Goal: Task Accomplishment & Management: Use online tool/utility

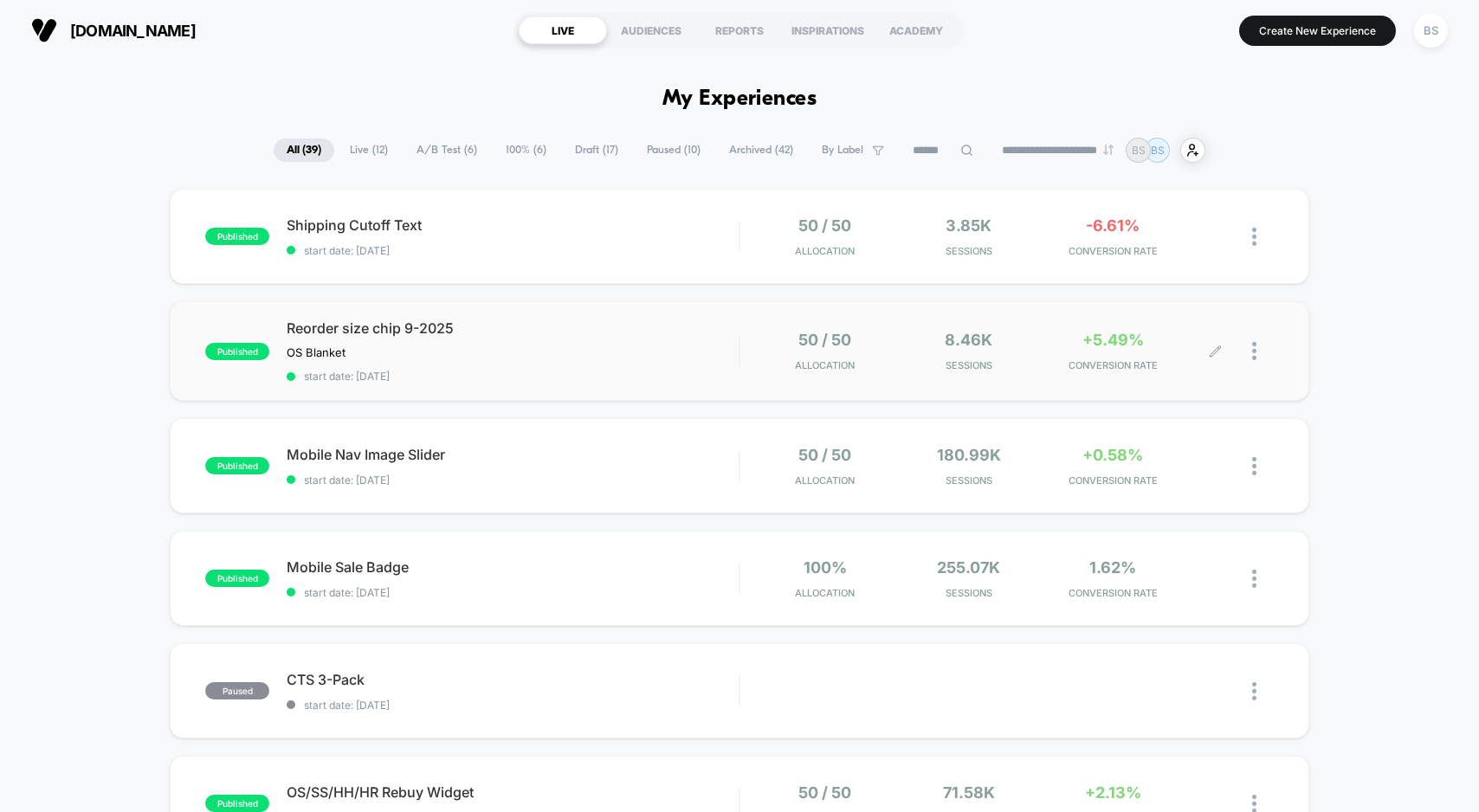
scroll to position [30, 0]
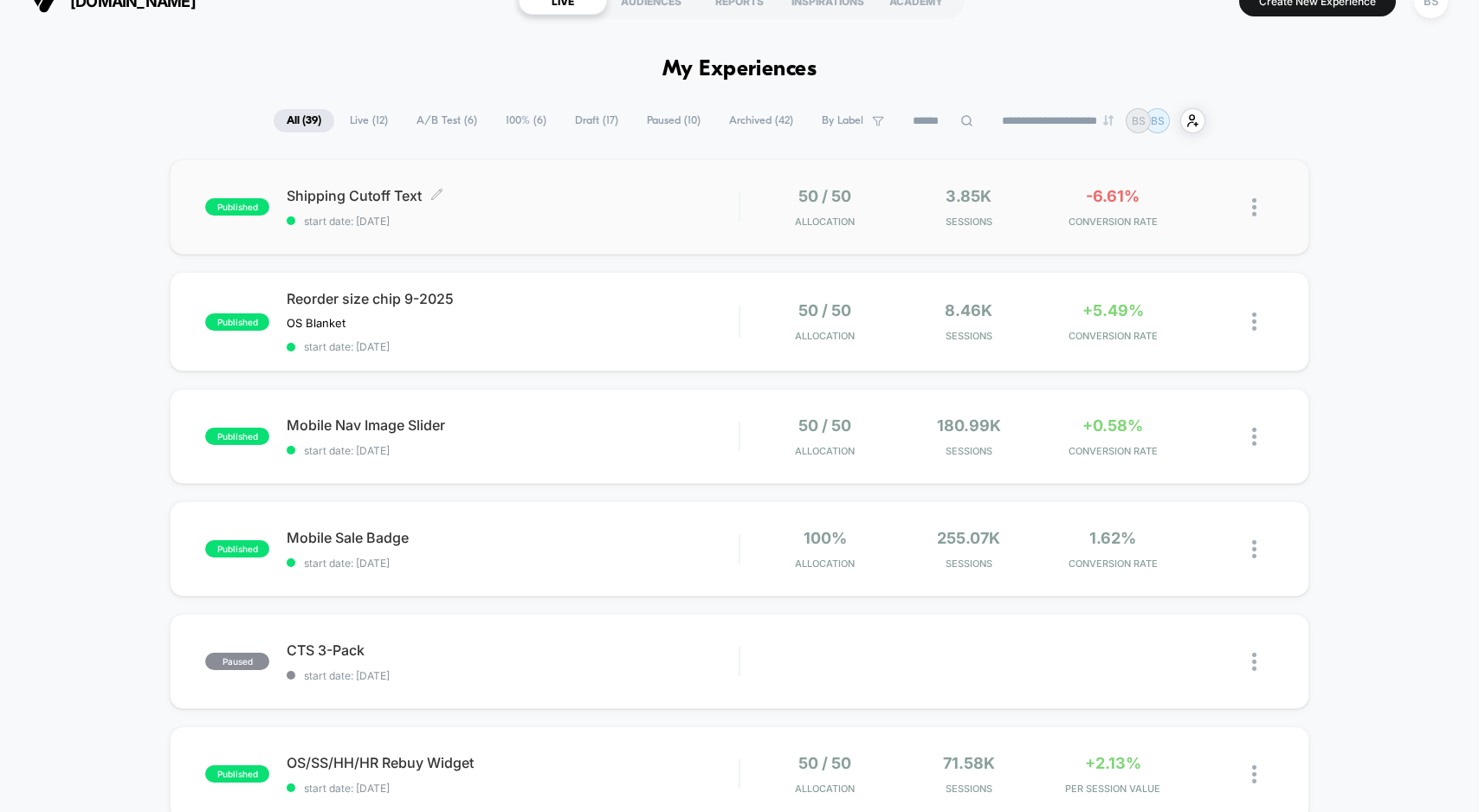
click at [717, 209] on div "Shipping Cutoff Text Click to edit experience details Click to edit experience …" at bounding box center [512, 208] width 452 height 40
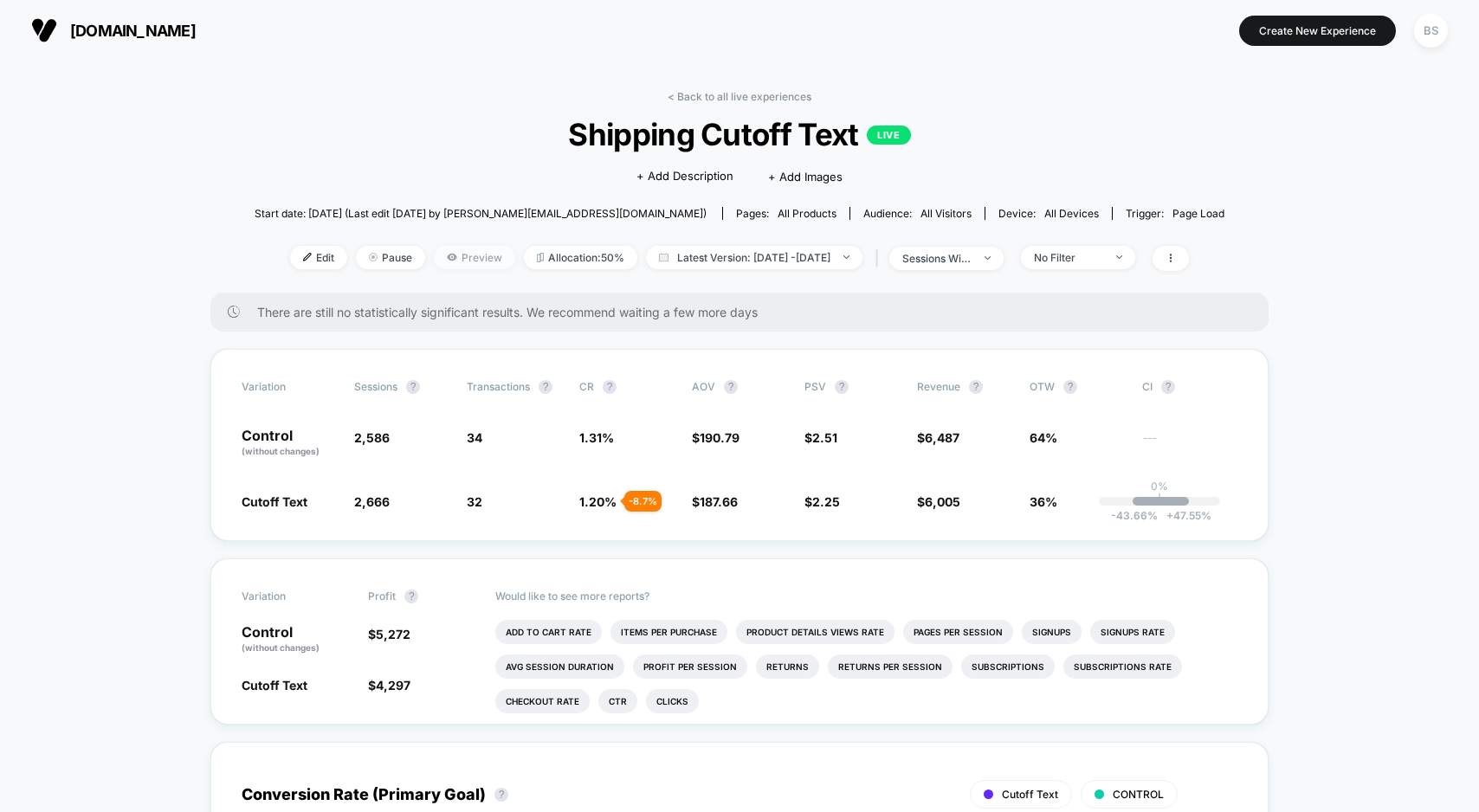
click at [447, 258] on icon at bounding box center [452, 257] width 10 height 7
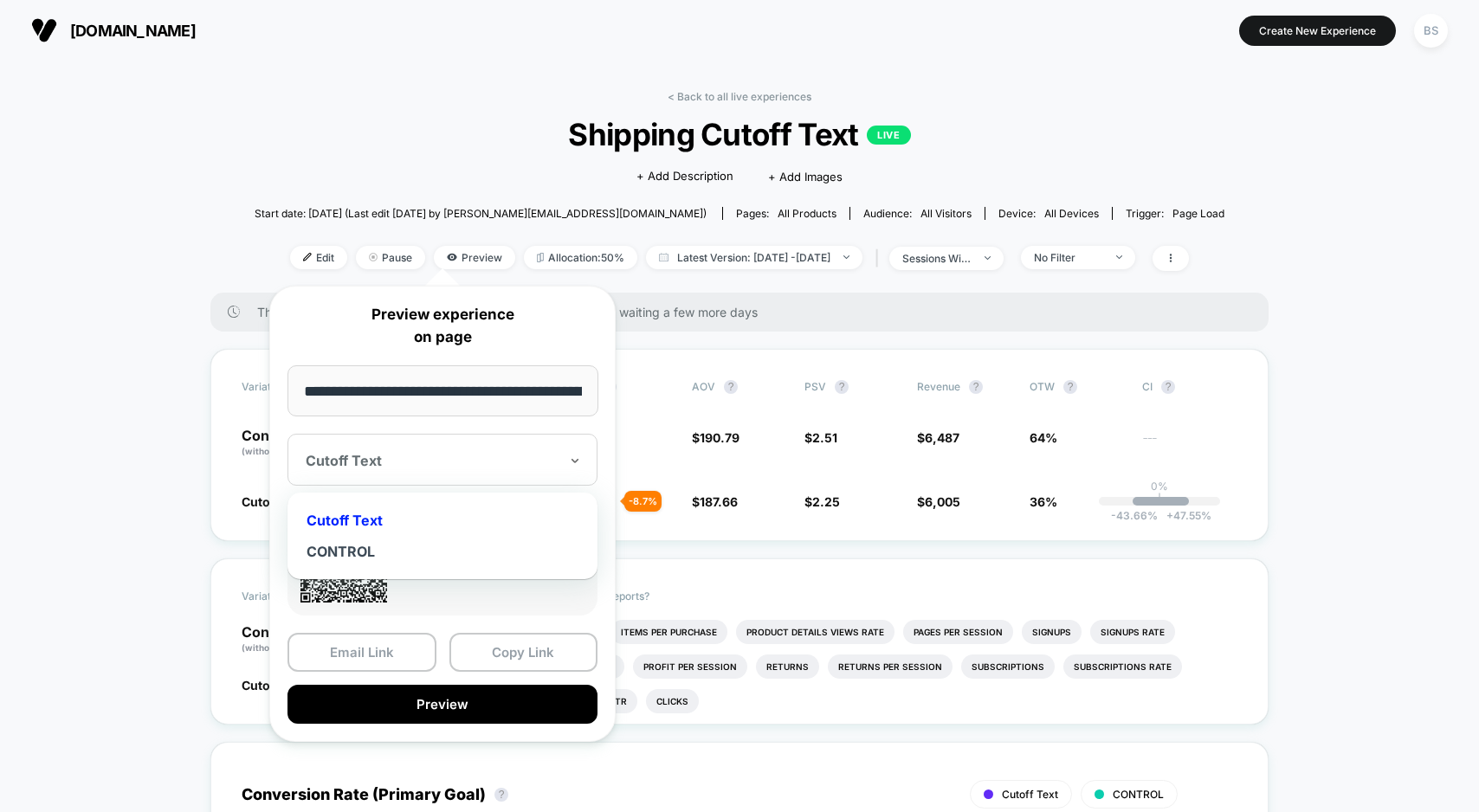
drag, startPoint x: 431, startPoint y: 455, endPoint x: 423, endPoint y: 470, distance: 17.0
click at [431, 455] on div at bounding box center [431, 460] width 253 height 17
click at [393, 557] on div "CONTROL" at bounding box center [442, 552] width 293 height 31
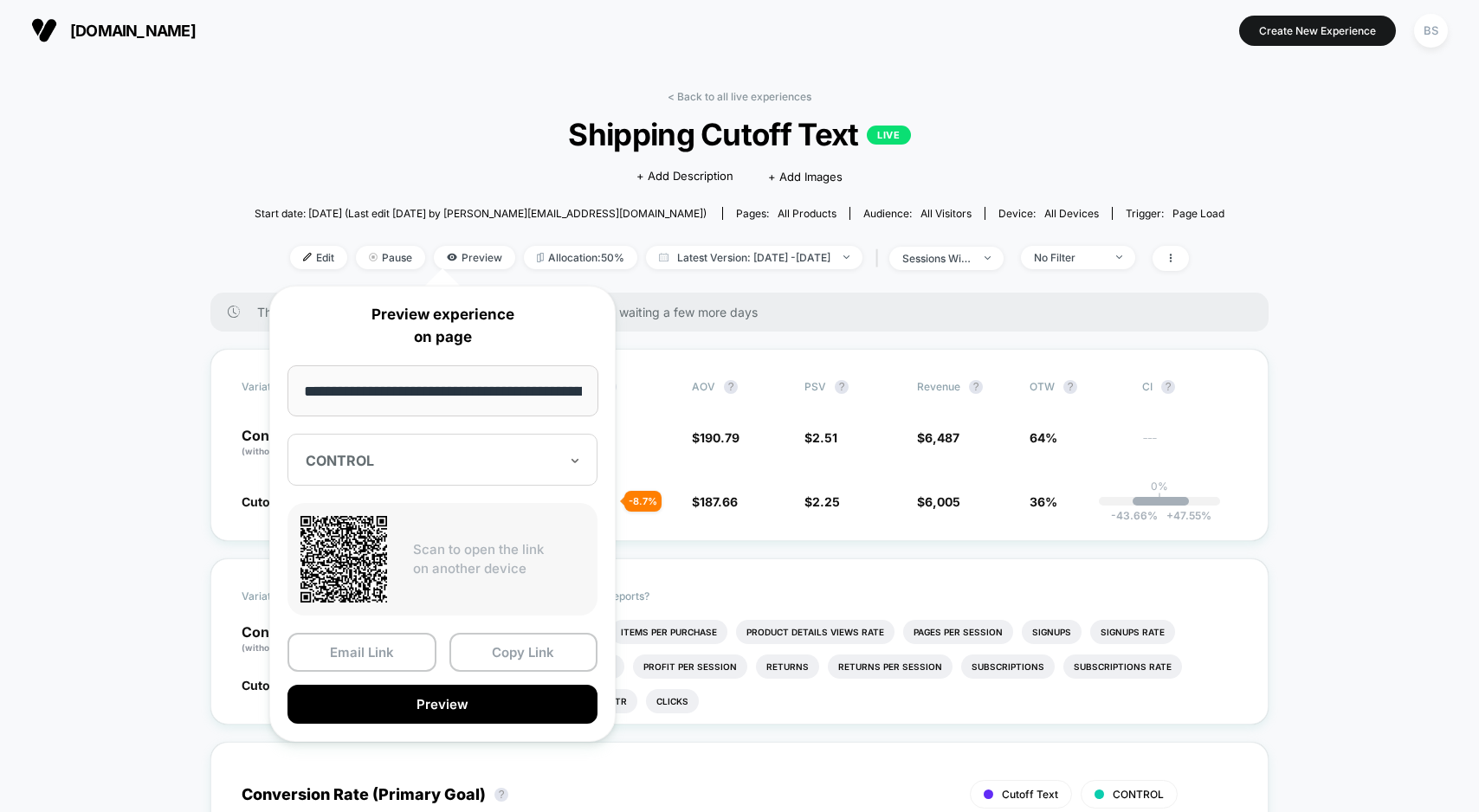
click at [428, 409] on input "**********" at bounding box center [443, 390] width 311 height 51
click at [428, 408] on input "**********" at bounding box center [443, 390] width 311 height 51
click at [429, 408] on input "**********" at bounding box center [443, 390] width 311 height 51
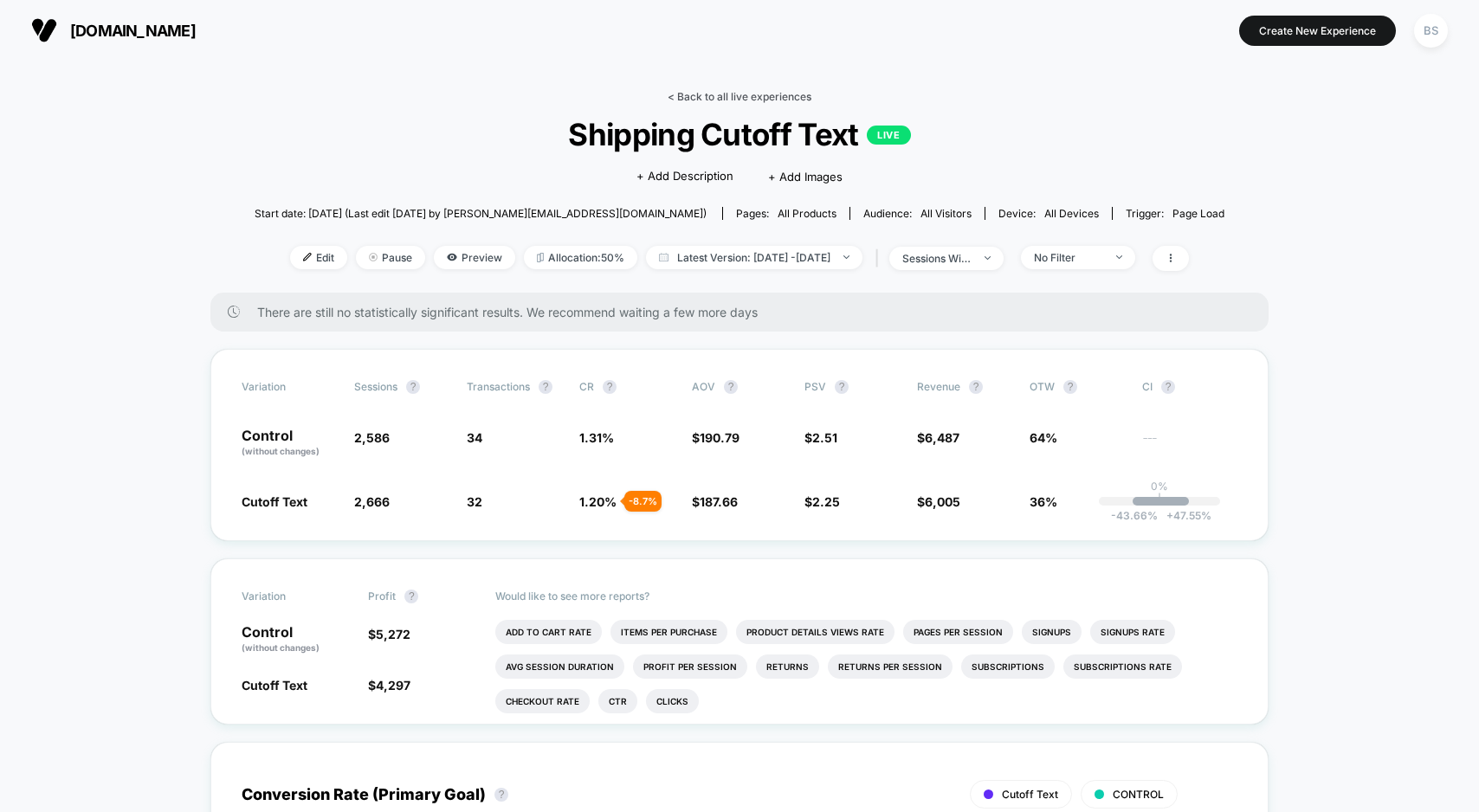
click at [678, 90] on link "< Back to all live experiences" at bounding box center [740, 97] width 144 height 13
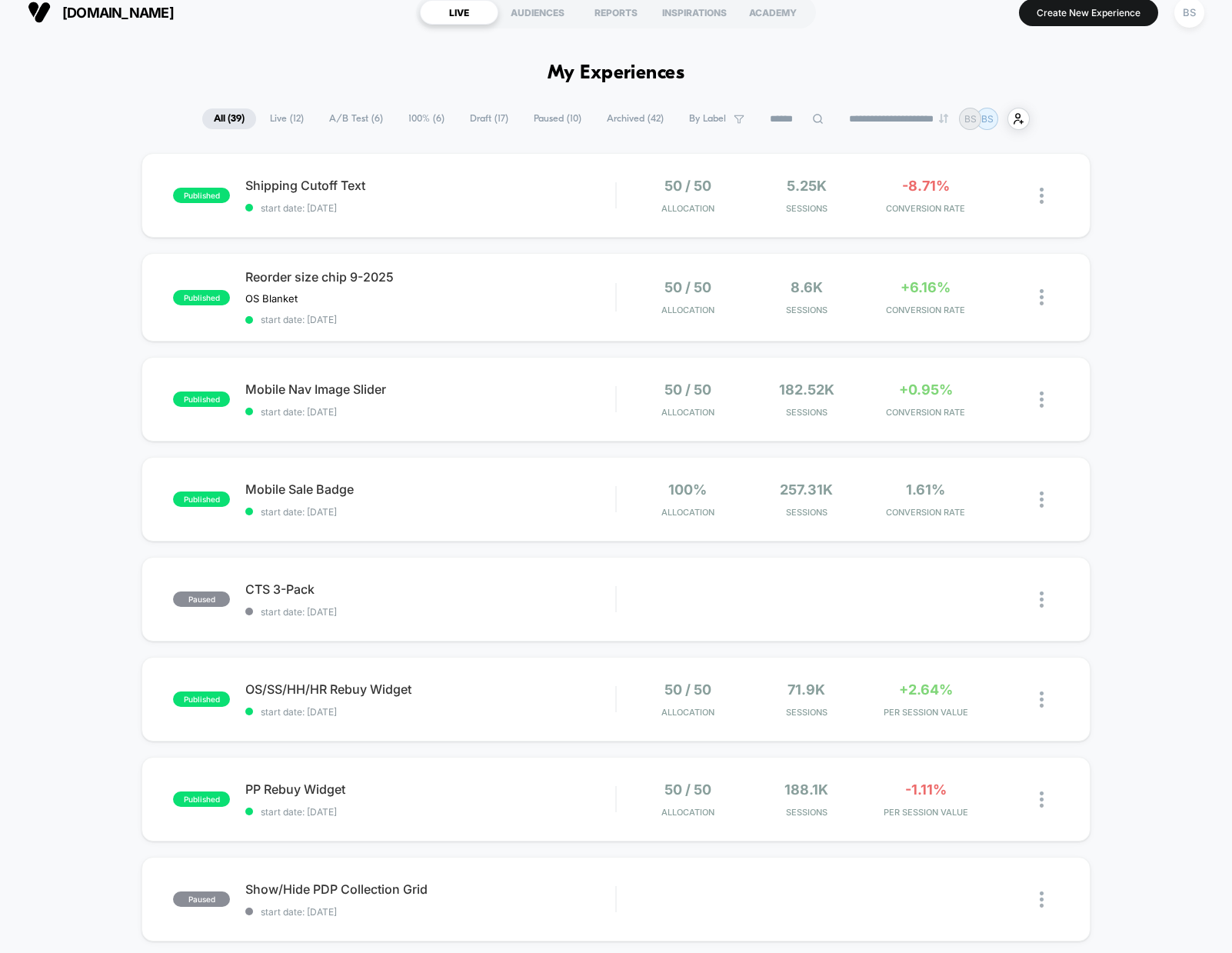
scroll to position [16, 0]
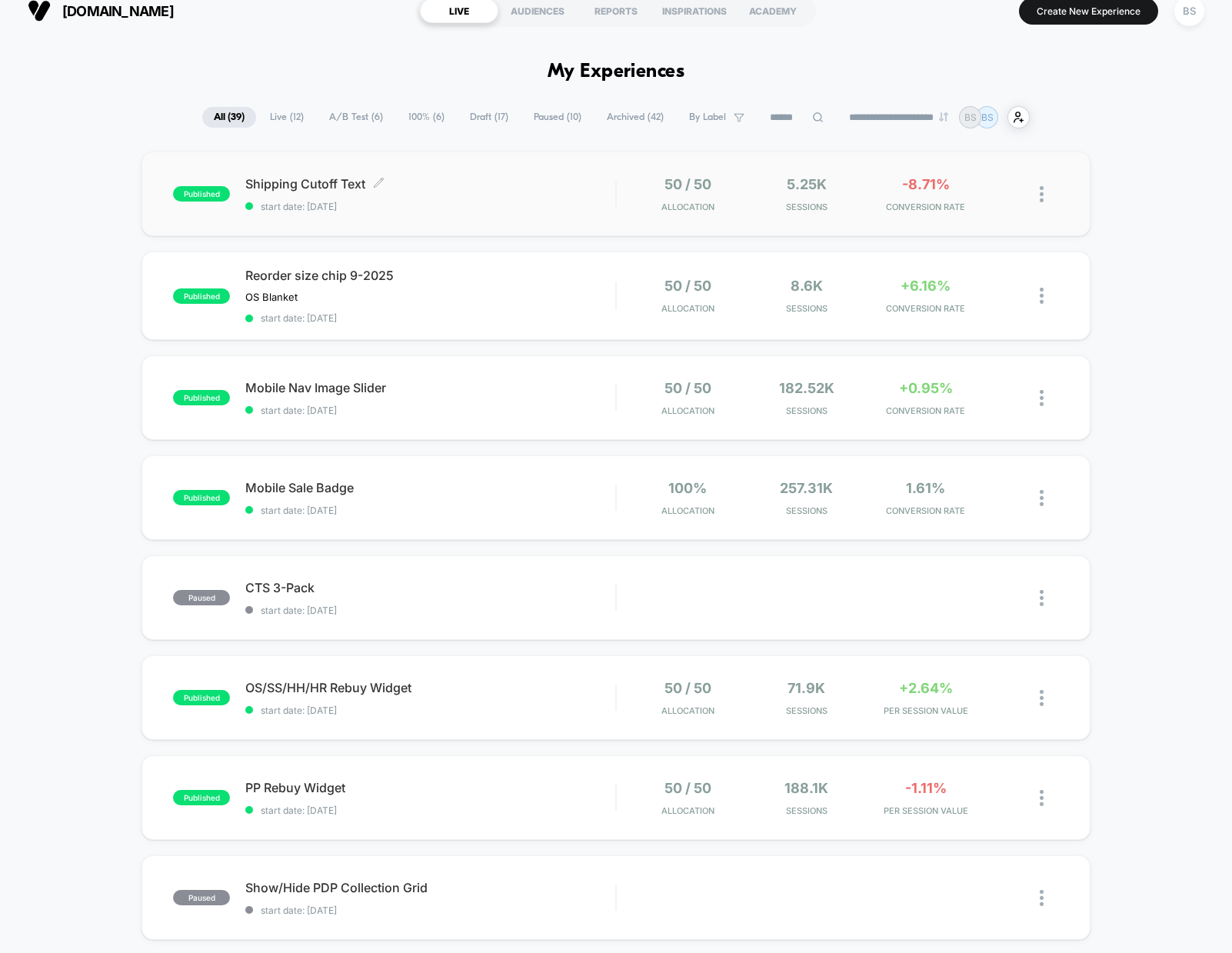
click at [536, 182] on span "Shipping Cutoff Text Click to edit experience details" at bounding box center [431, 183] width 370 height 15
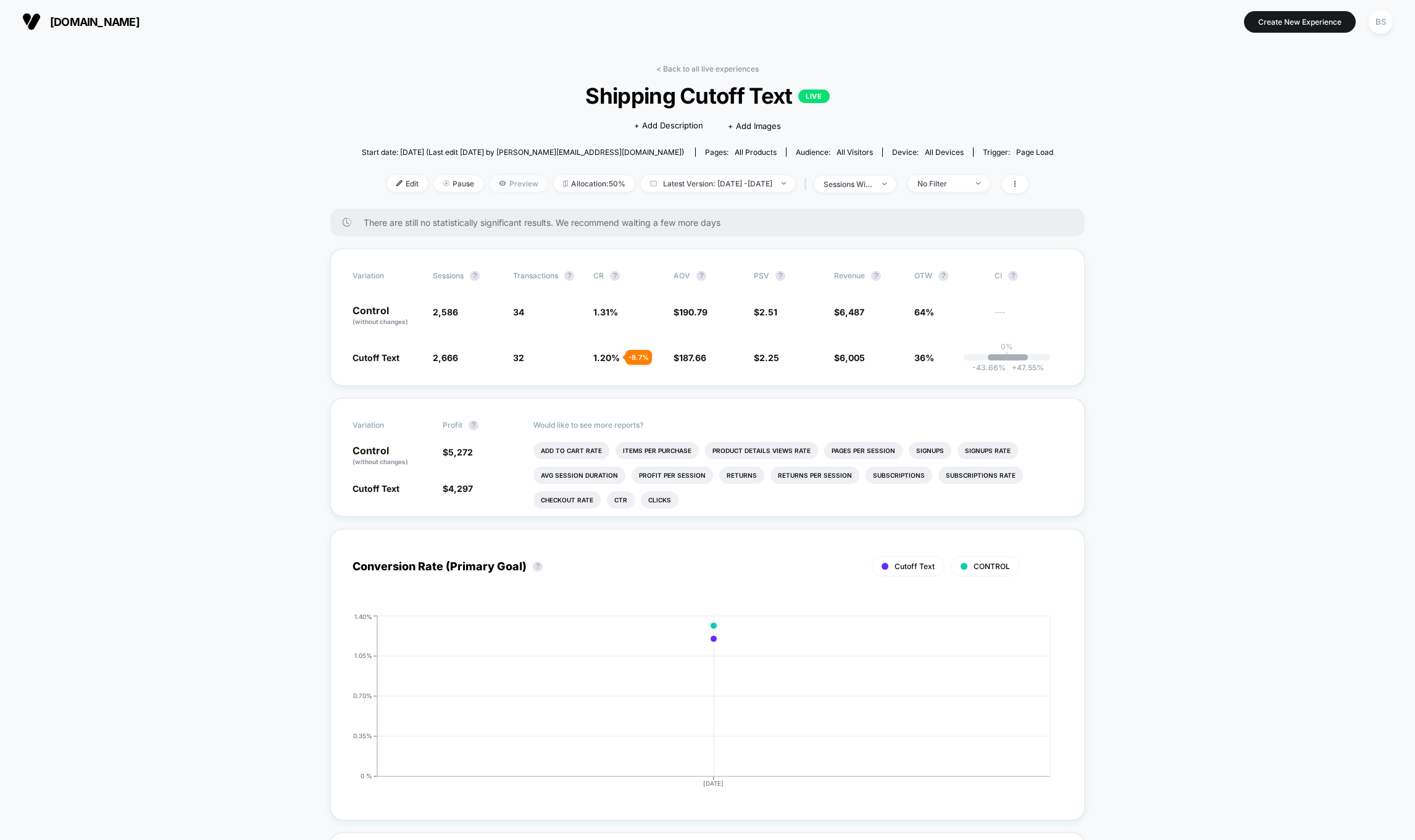
click at [499, 184] on icon at bounding box center [502, 183] width 7 height 5
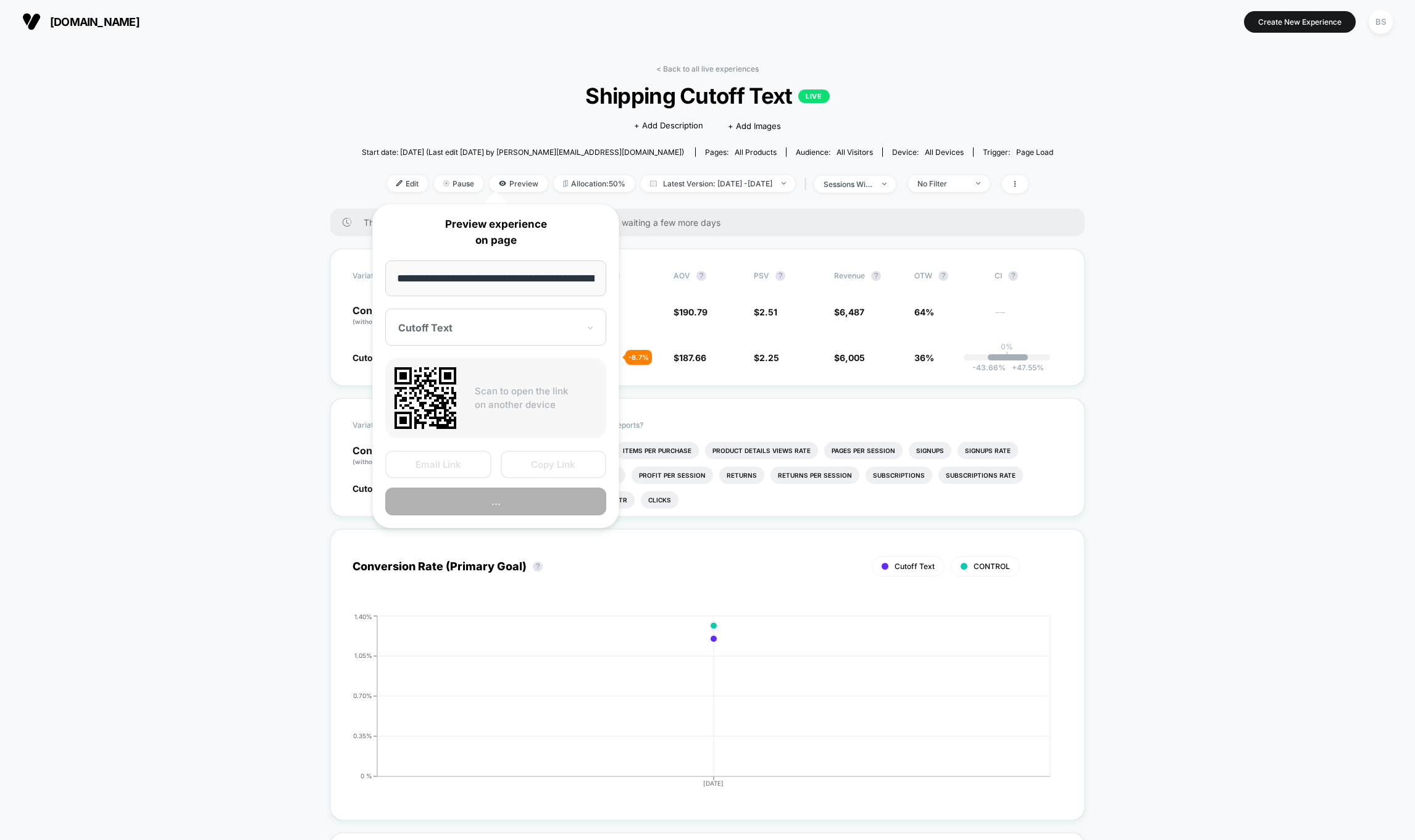
scroll to position [0, 54]
click at [492, 286] on input "**********" at bounding box center [496, 278] width 222 height 36
drag, startPoint x: 564, startPoint y: 462, endPoint x: 484, endPoint y: 372, distance: 120.4
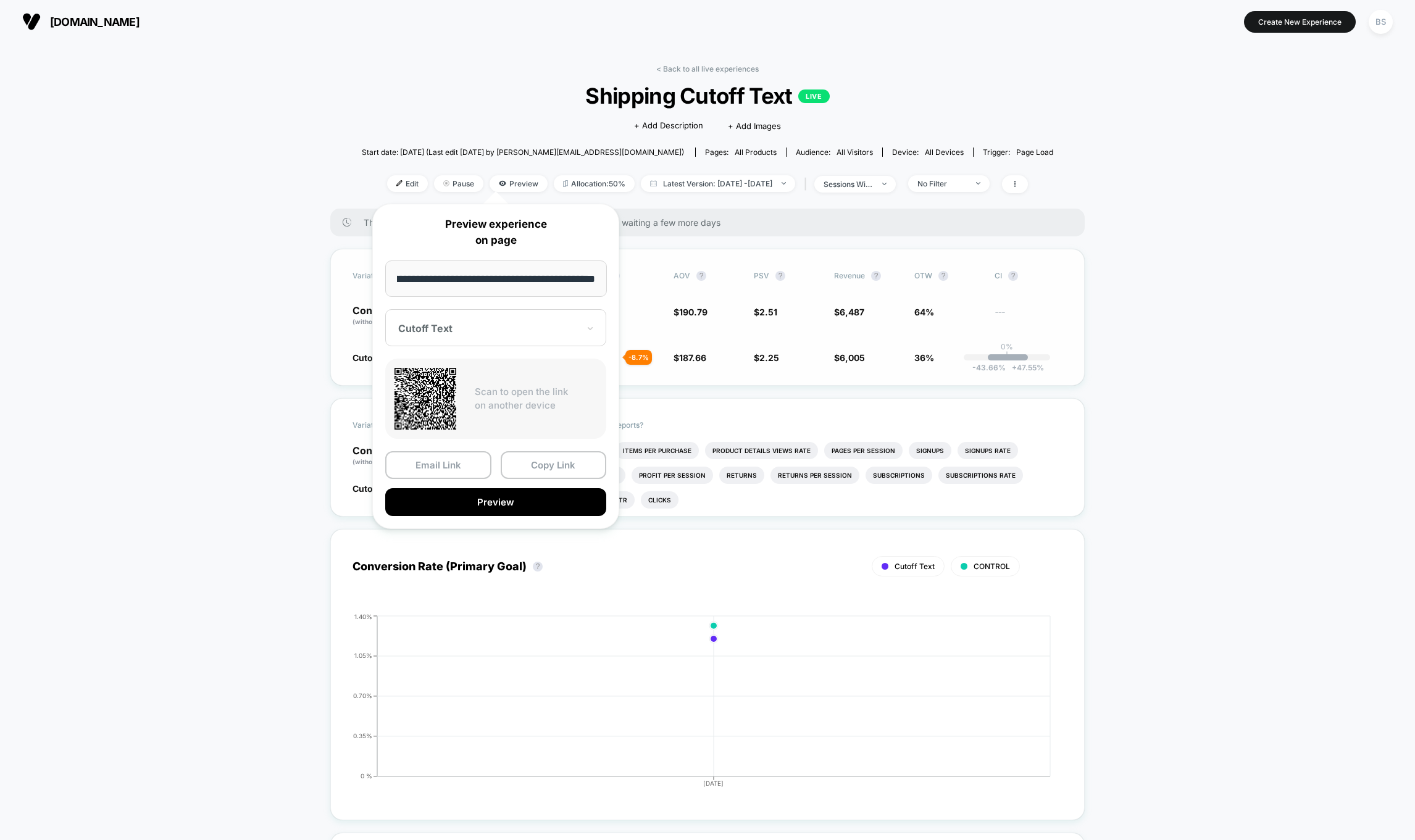
click at [564, 459] on button "Copy Link" at bounding box center [553, 465] width 106 height 28
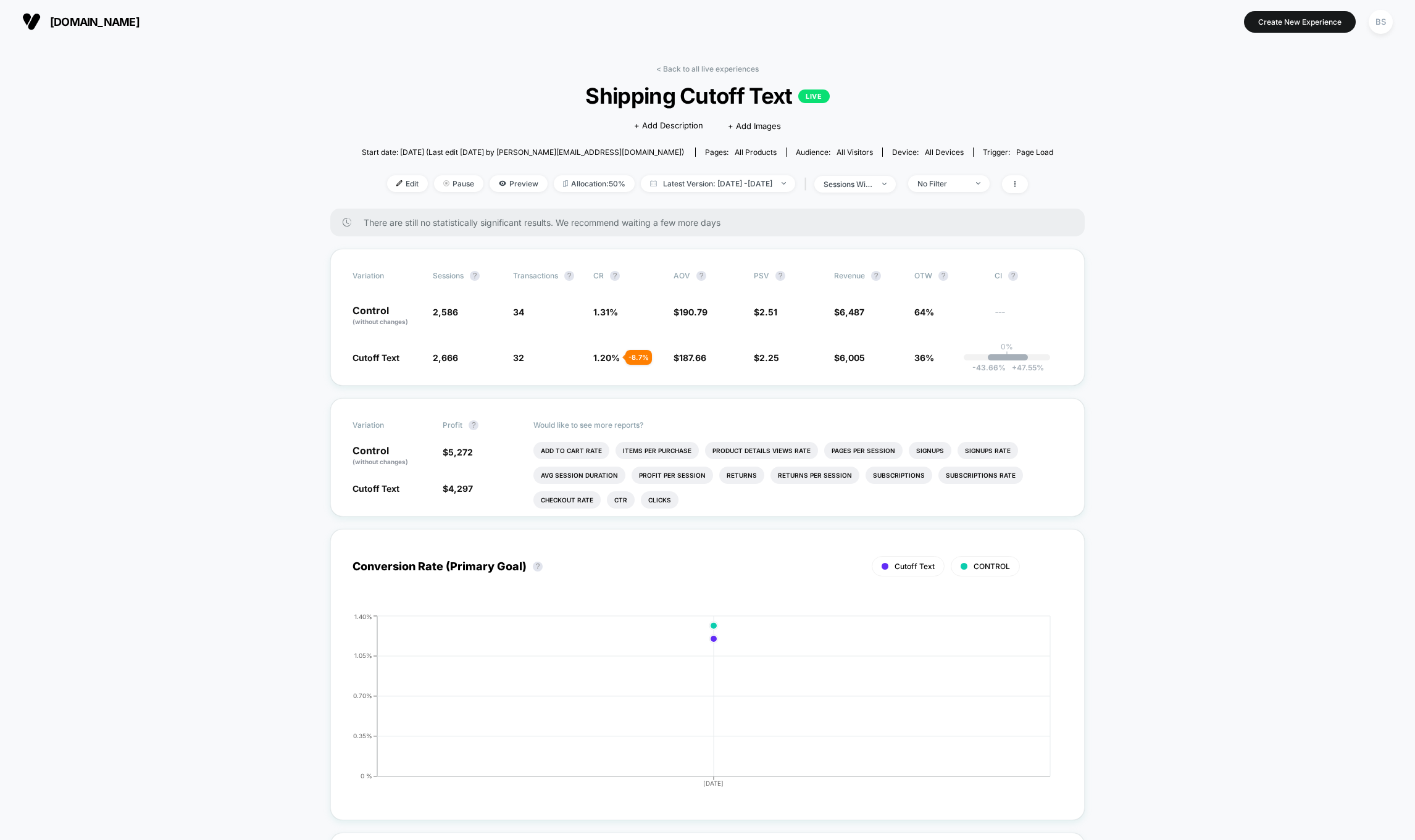
click at [688, 68] on link "< Back to all live experiences" at bounding box center [707, 69] width 103 height 10
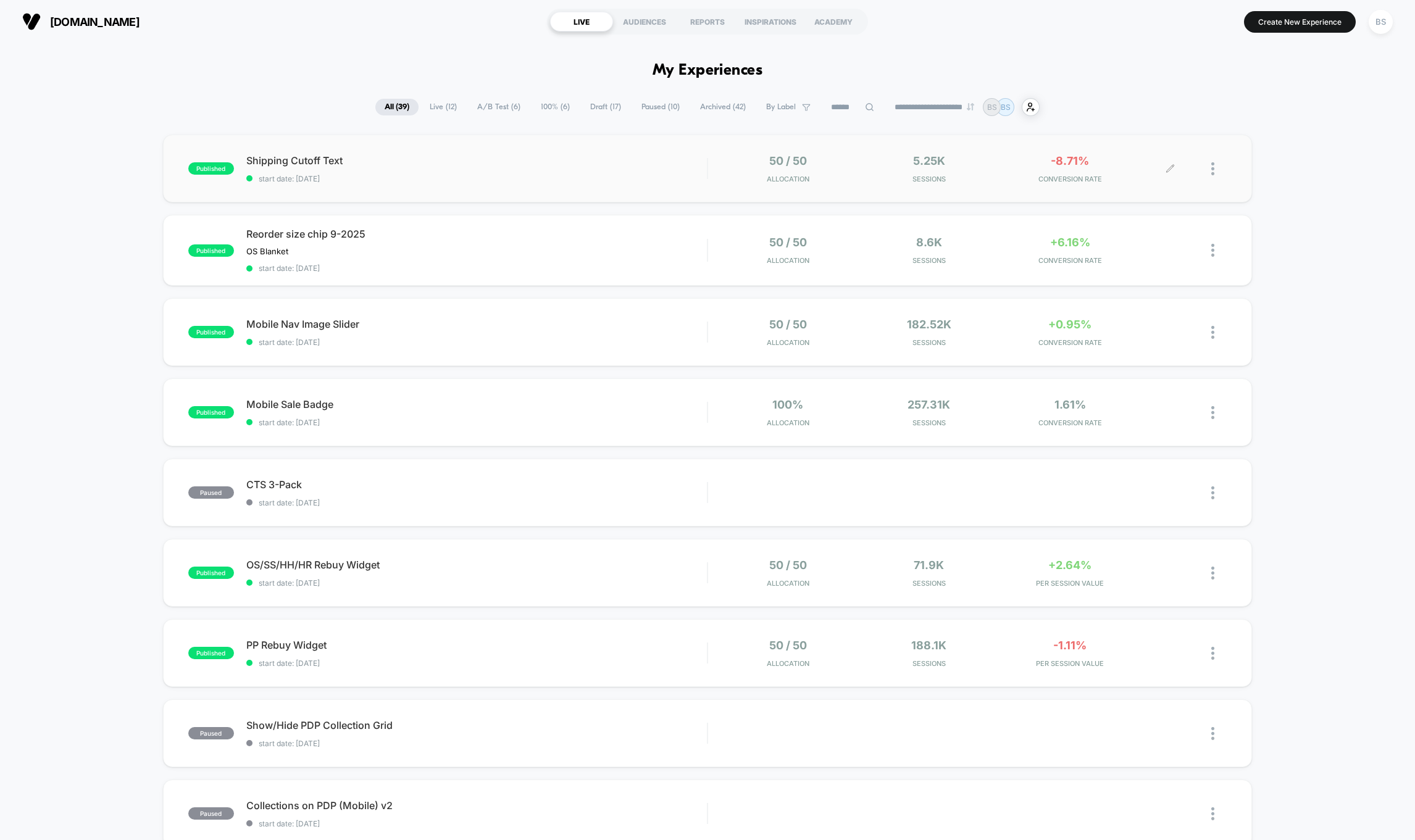
click at [957, 179] on span "Sessions" at bounding box center [928, 179] width 135 height 9
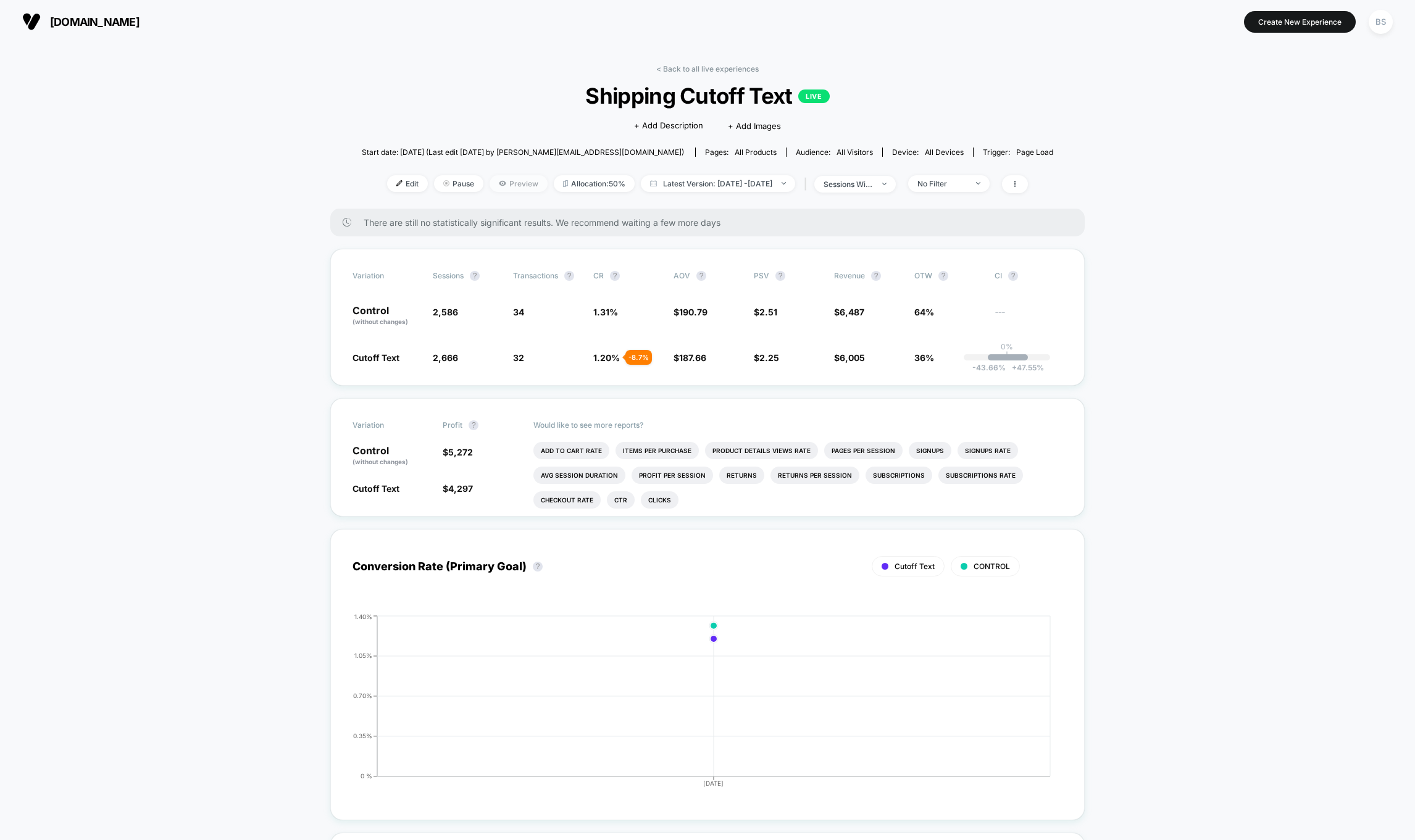
click at [490, 185] on span "Preview" at bounding box center [518, 183] width 58 height 16
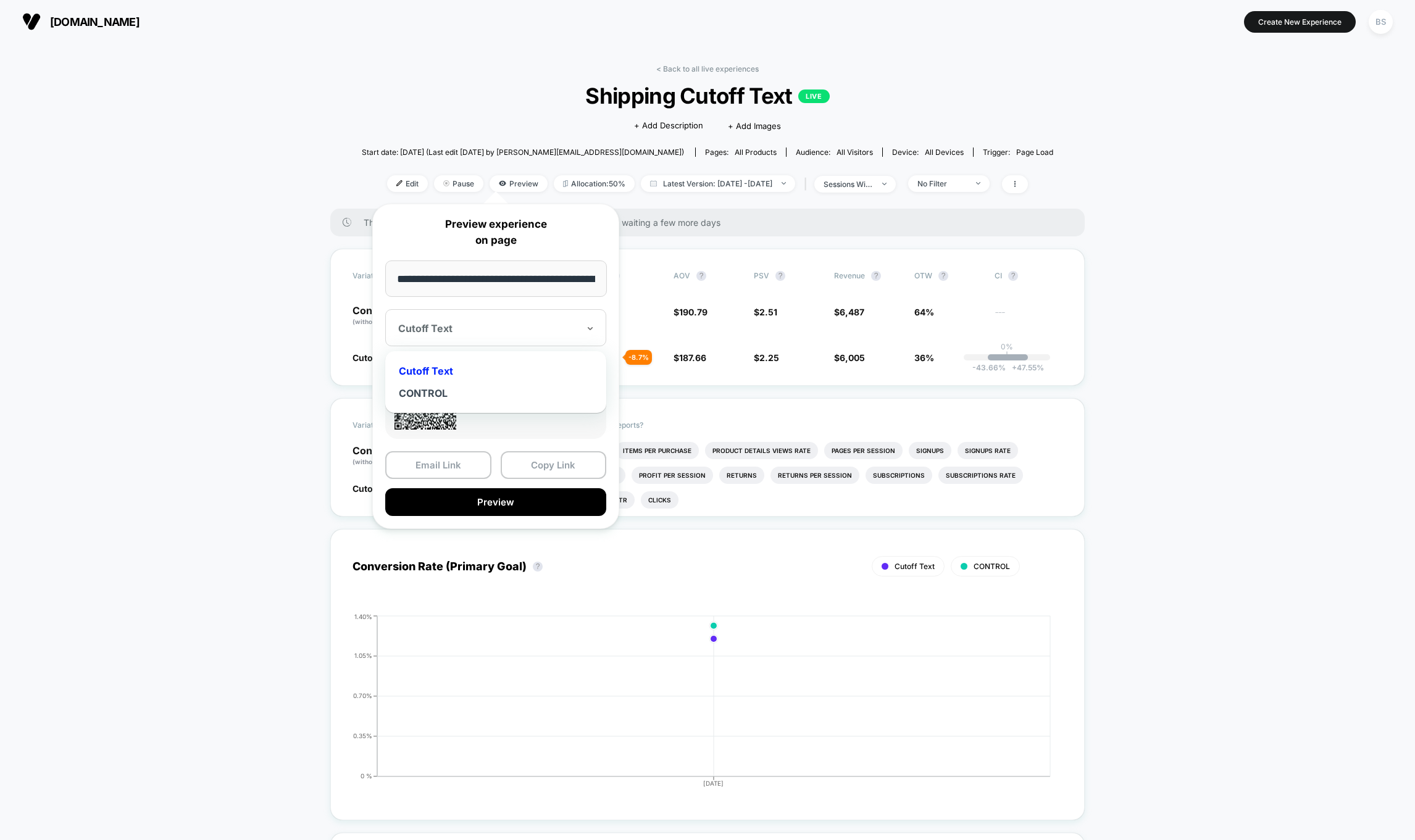
click at [509, 338] on div "Cutoff Text" at bounding box center [495, 328] width 221 height 37
click at [477, 389] on div "CONTROL" at bounding box center [495, 393] width 209 height 22
click at [494, 278] on input "**********" at bounding box center [496, 278] width 222 height 36
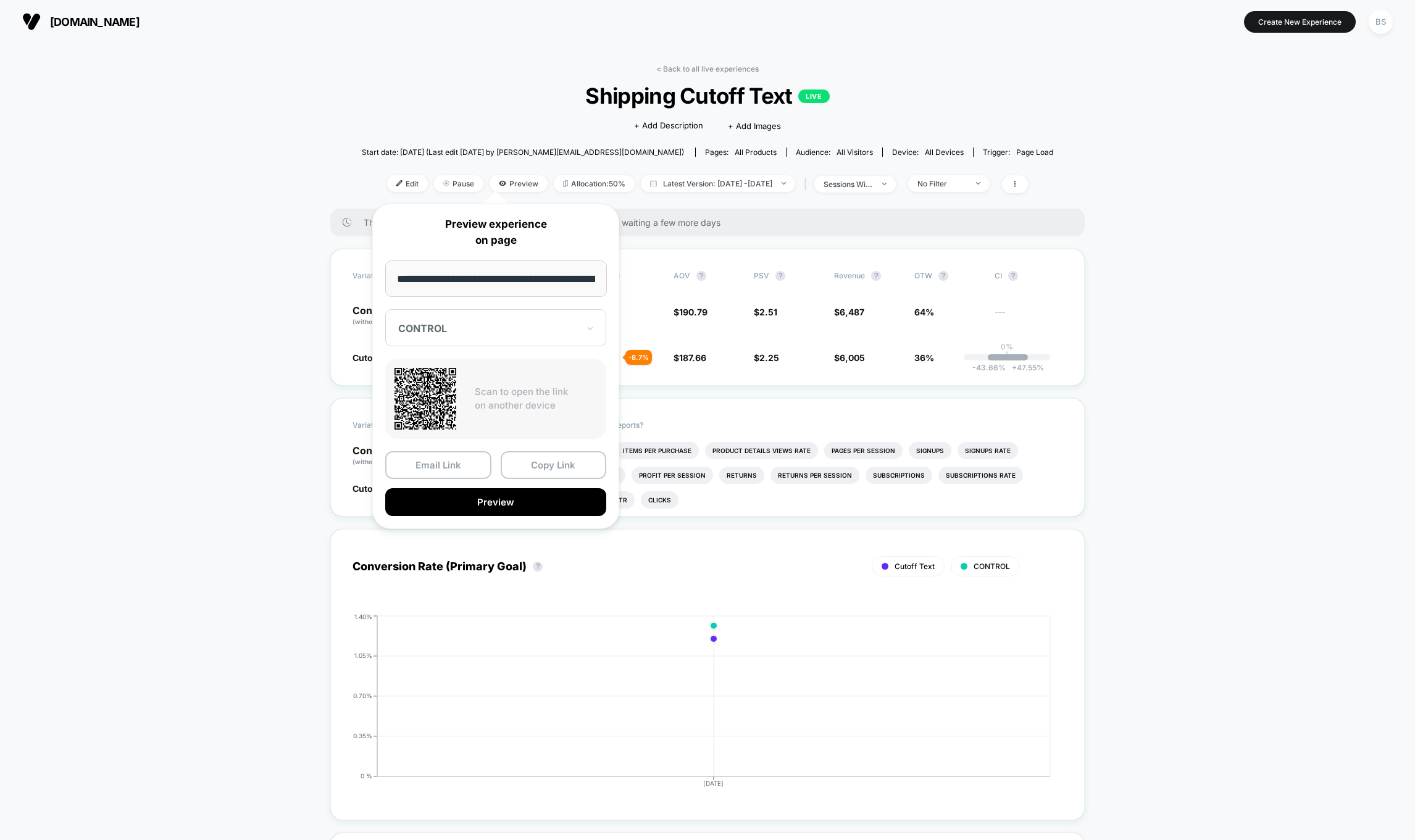
click at [494, 278] on input "**********" at bounding box center [496, 278] width 222 height 36
click at [518, 455] on button "Copy Link" at bounding box center [553, 465] width 106 height 28
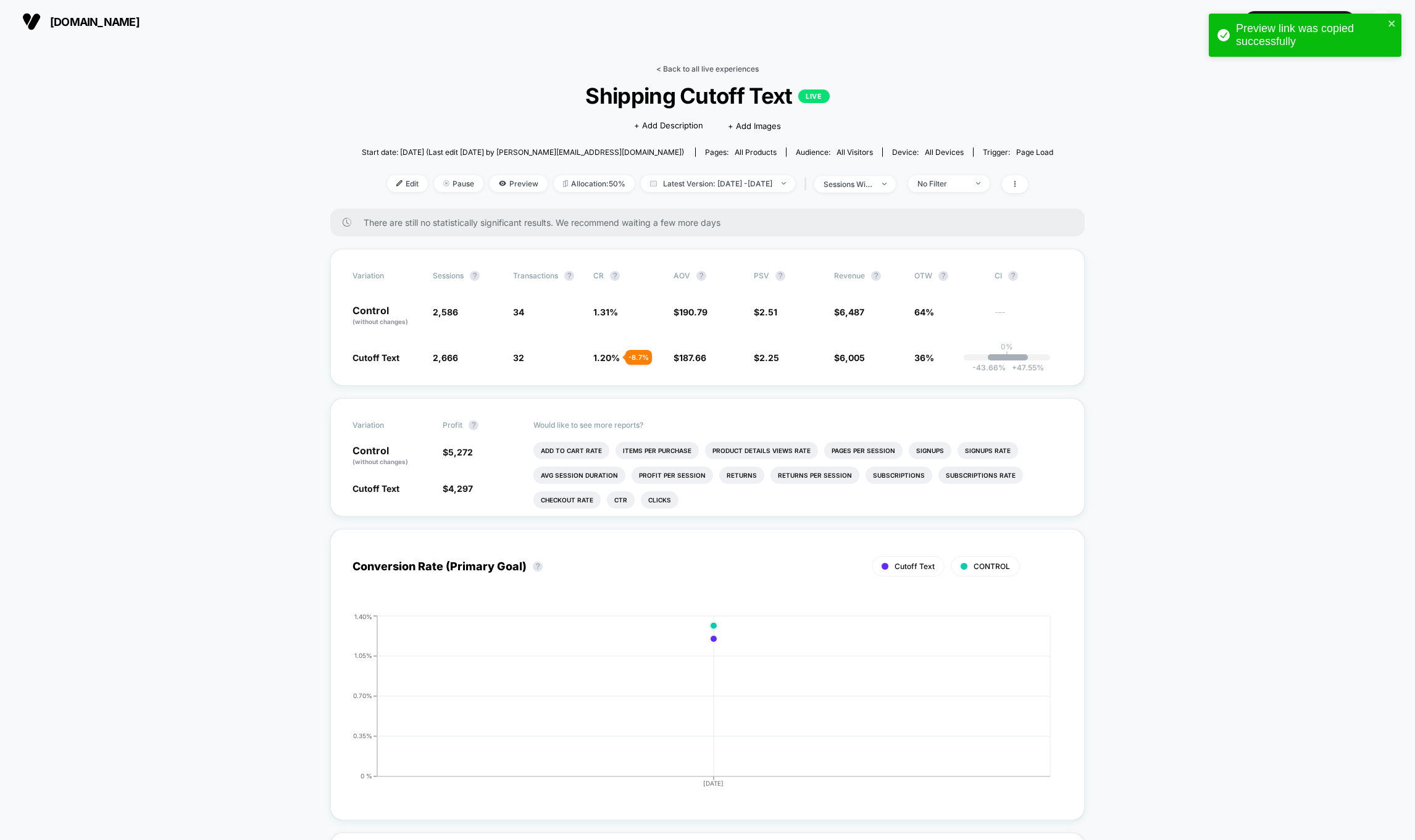
click at [696, 65] on link "< Back to all live experiences" at bounding box center [707, 69] width 103 height 10
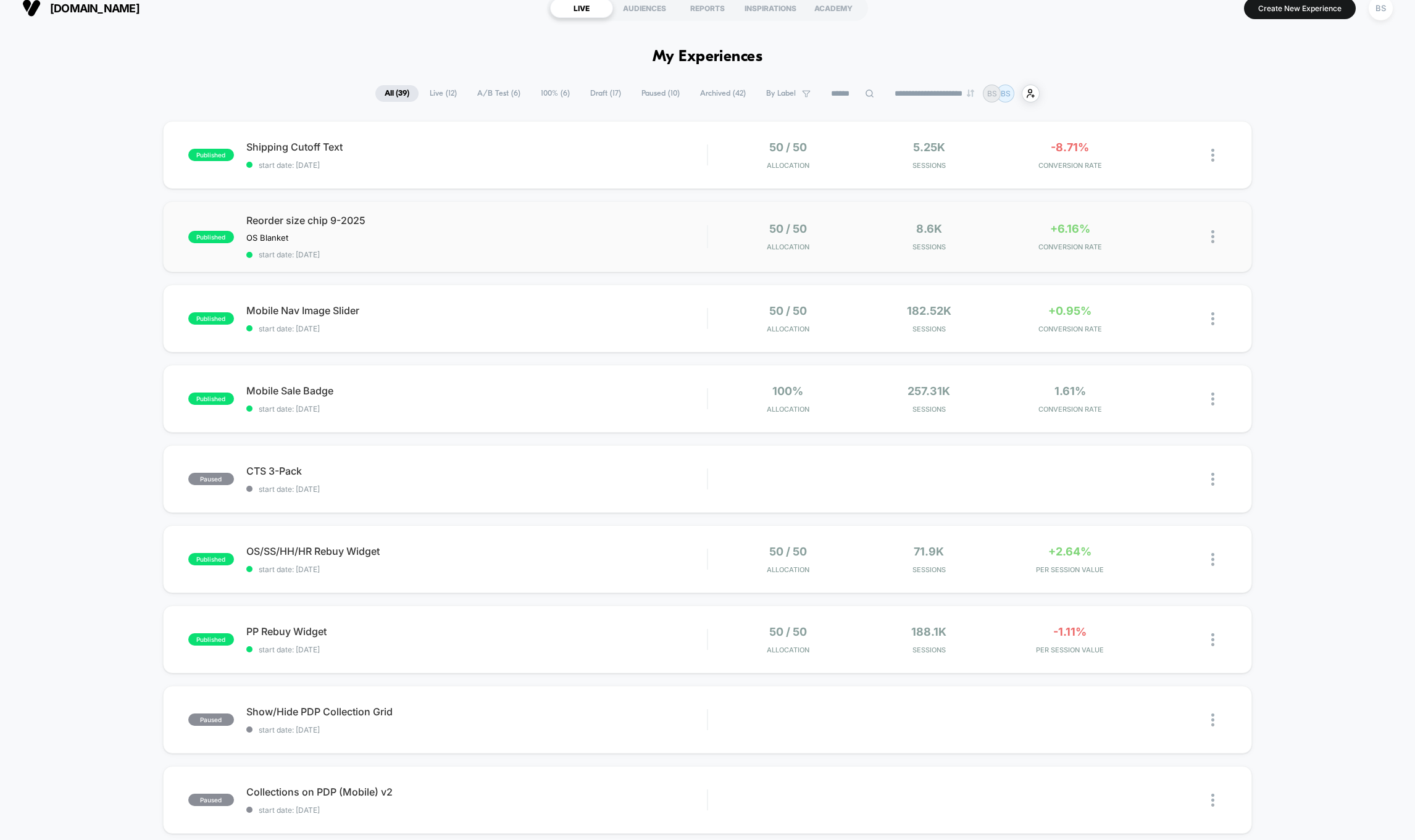
scroll to position [14, 0]
click at [571, 233] on div "Reorder size chip 9-2025 OS Blanket Click to edit experience details OS Blanket…" at bounding box center [477, 236] width 461 height 45
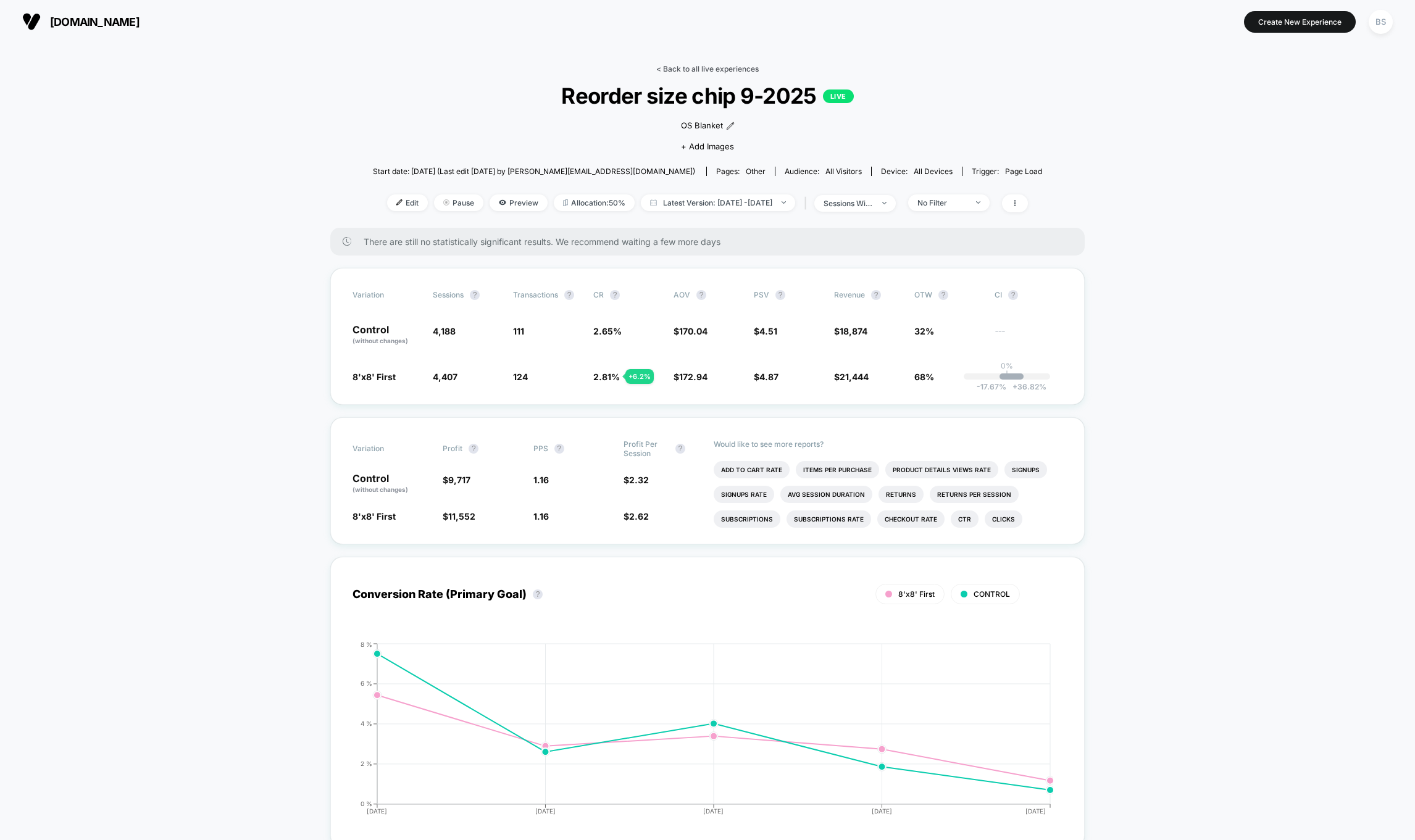
click at [697, 66] on link "< Back to all live experiences" at bounding box center [707, 69] width 103 height 10
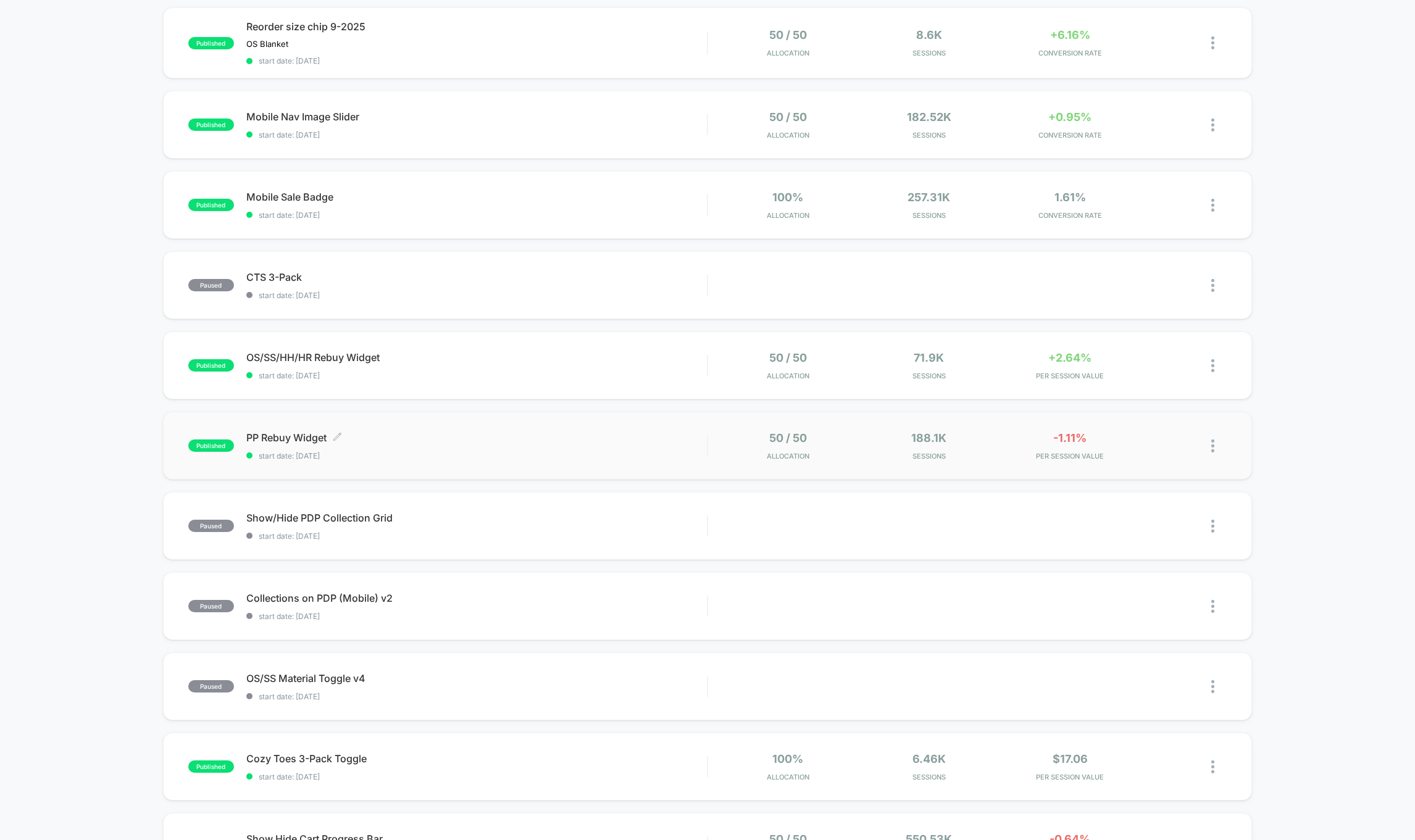
scroll to position [400, 0]
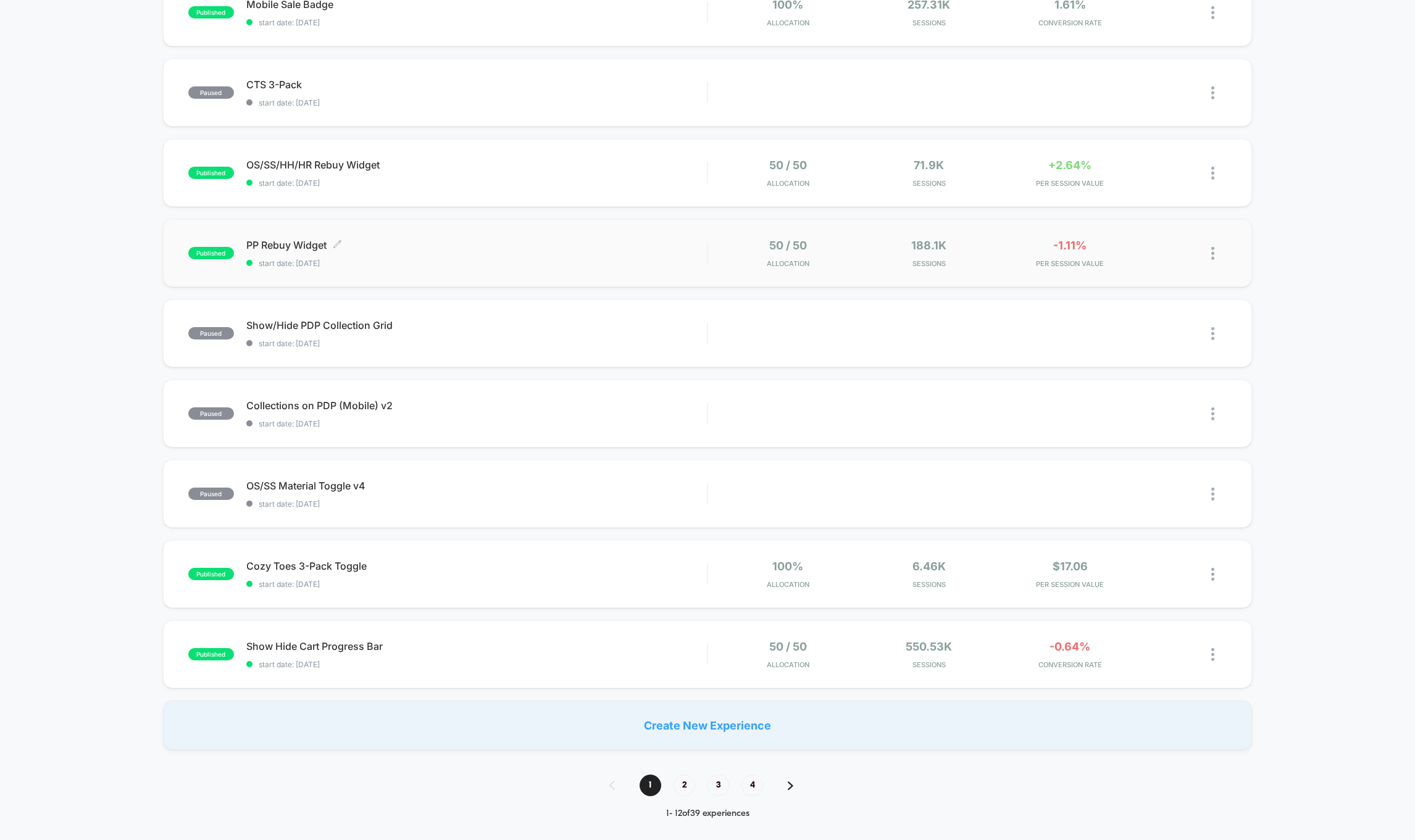
click at [322, 264] on span "start date: [DATE]" at bounding box center [477, 264] width 461 height 10
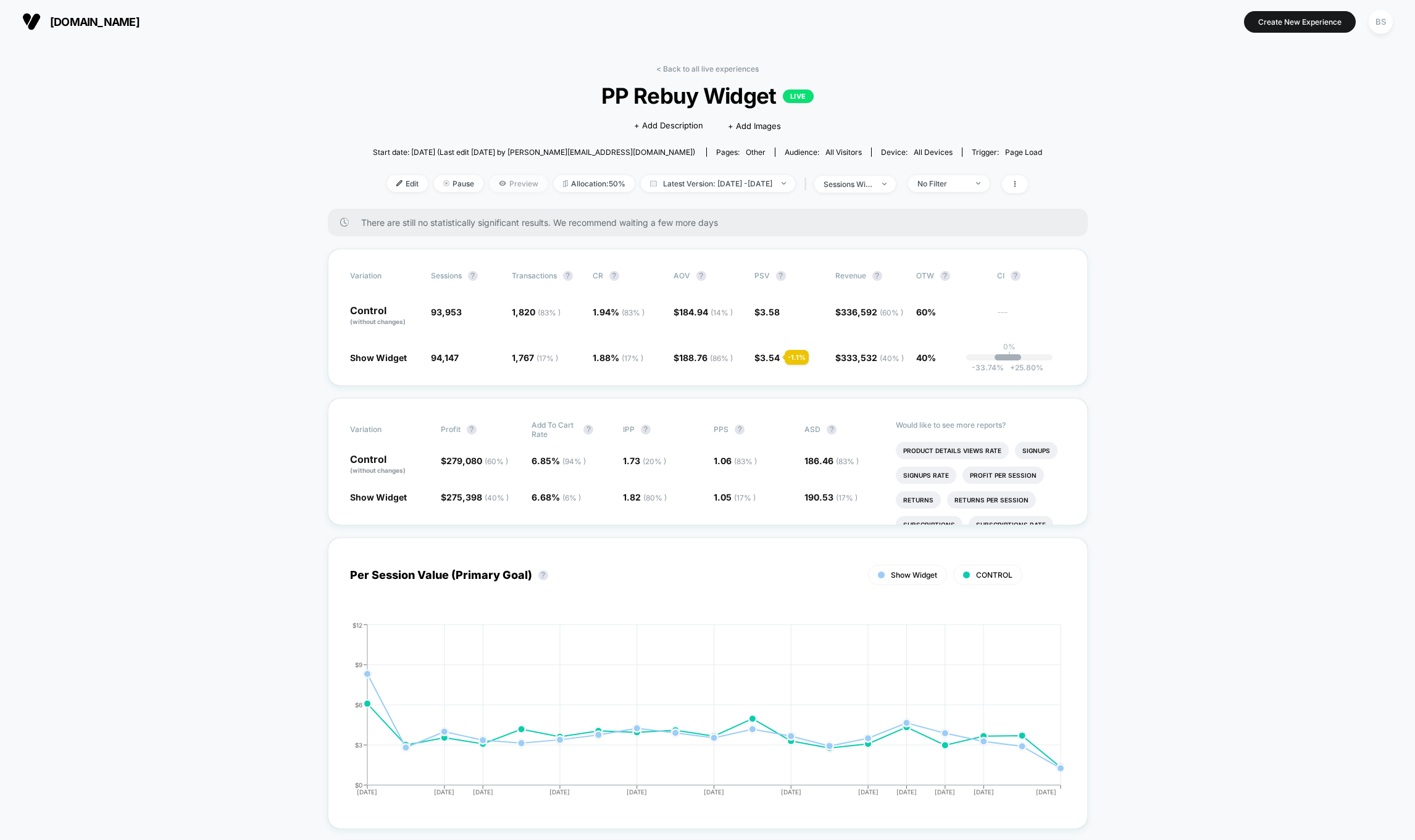
click at [490, 184] on span "Preview" at bounding box center [518, 183] width 58 height 16
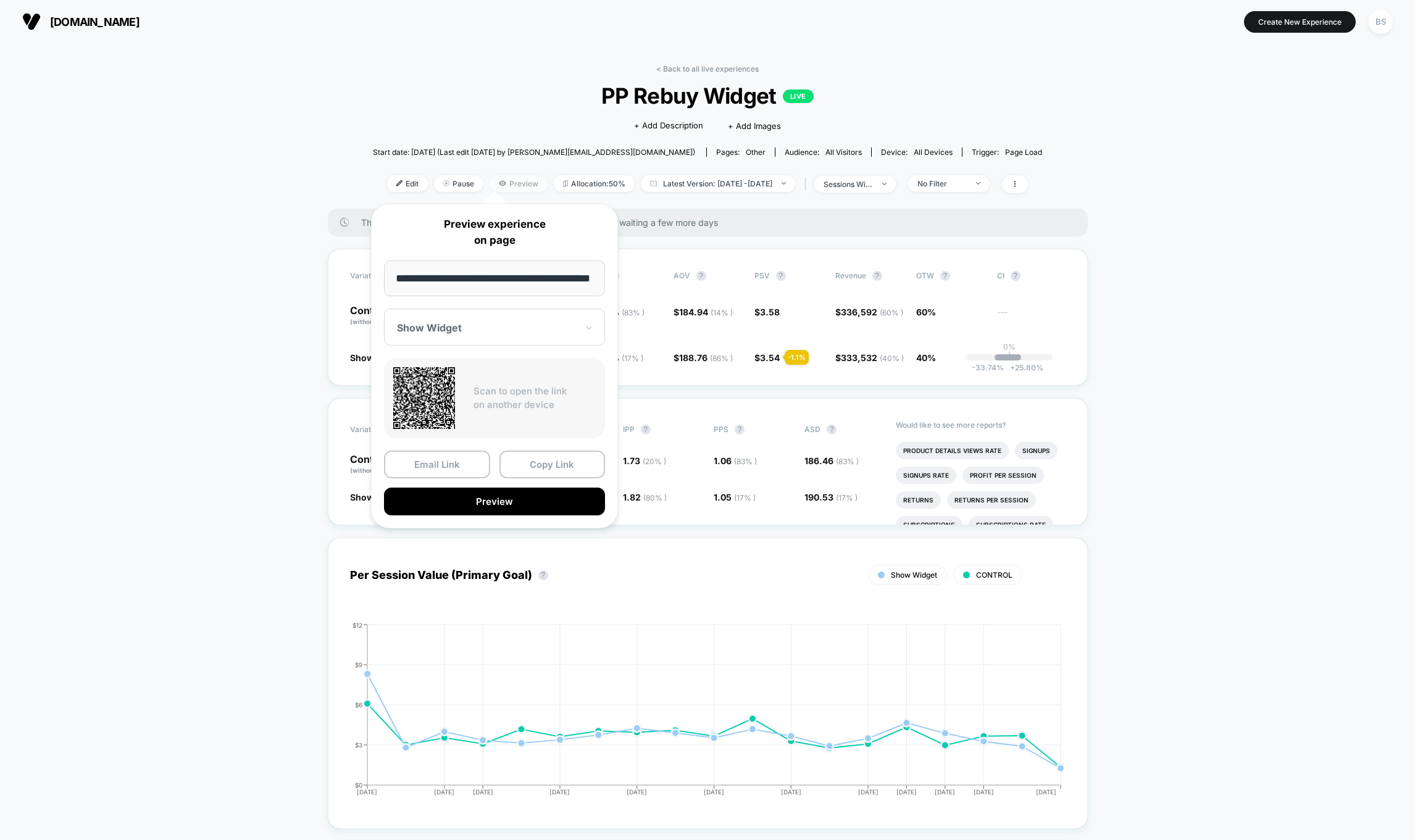
scroll to position [0, 27]
click at [499, 127] on div "< Back to all live experiences PP Rebuy Widget LIVE Click to edit experience de…" at bounding box center [707, 136] width 669 height 144
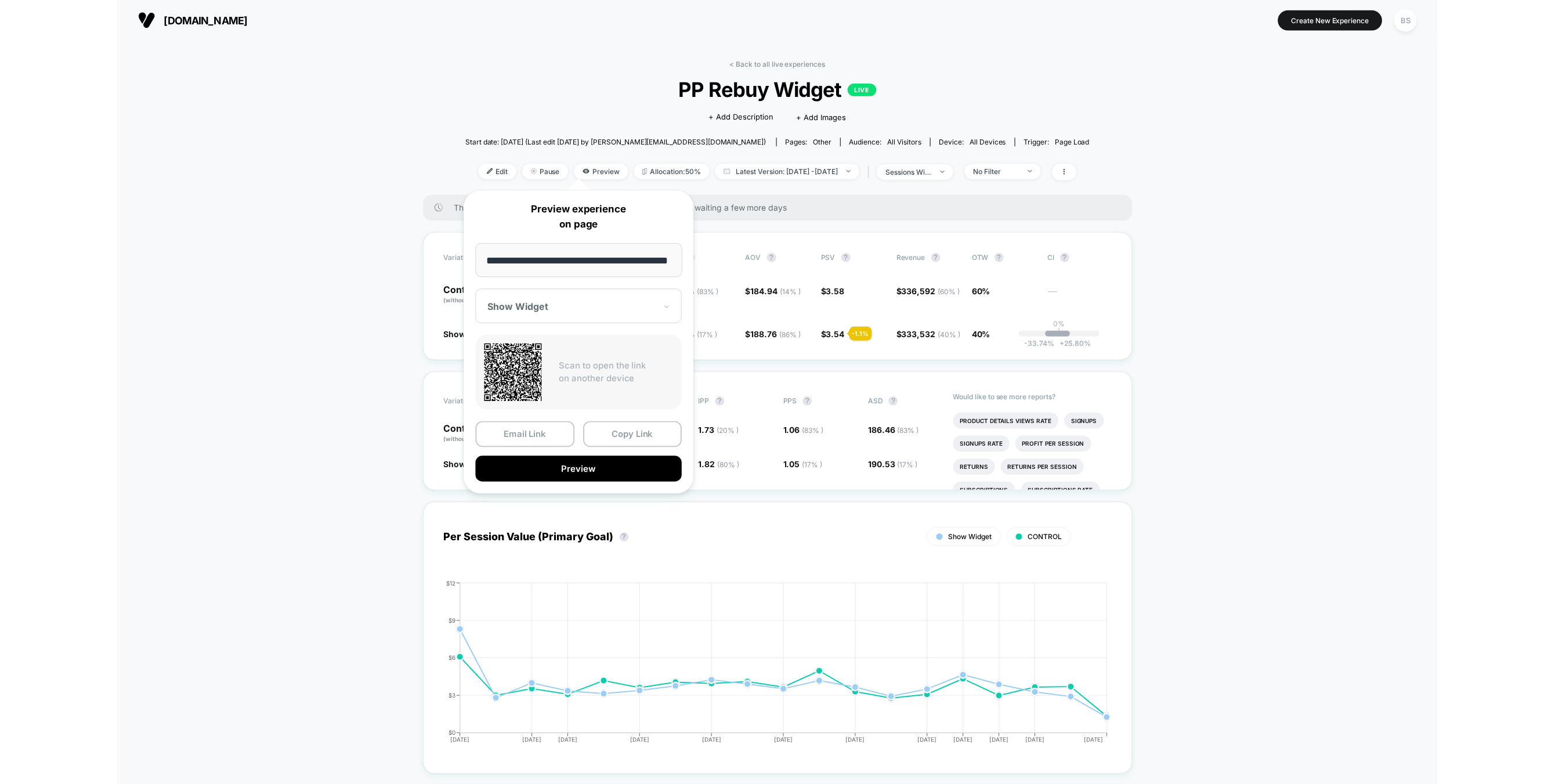
scroll to position [0, 0]
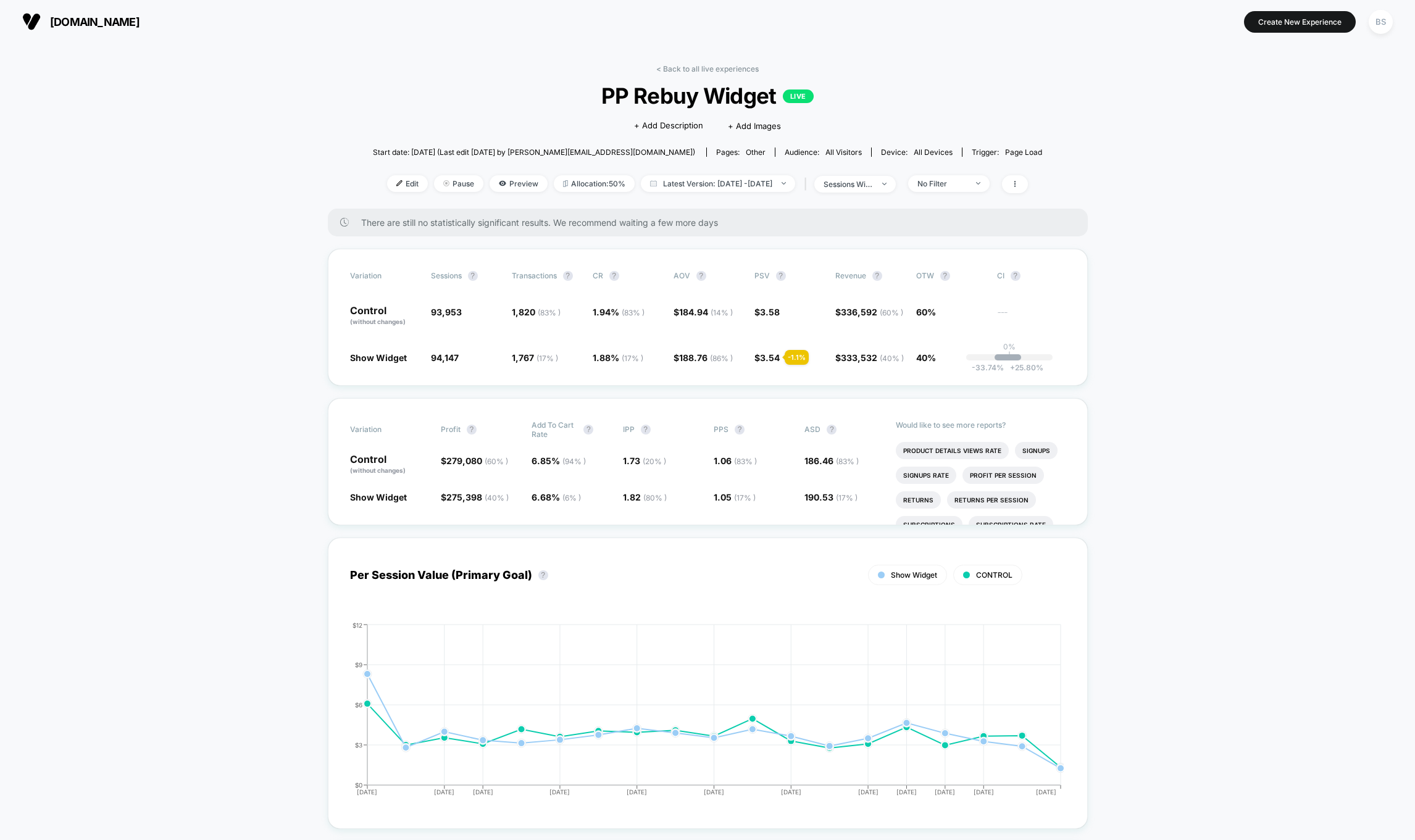
click at [683, 75] on div "< Back to all live experiences PP Rebuy Widget LIVE Click to edit experience de…" at bounding box center [707, 136] width 669 height 144
click at [683, 64] on link "< Back to all live experiences" at bounding box center [707, 69] width 103 height 10
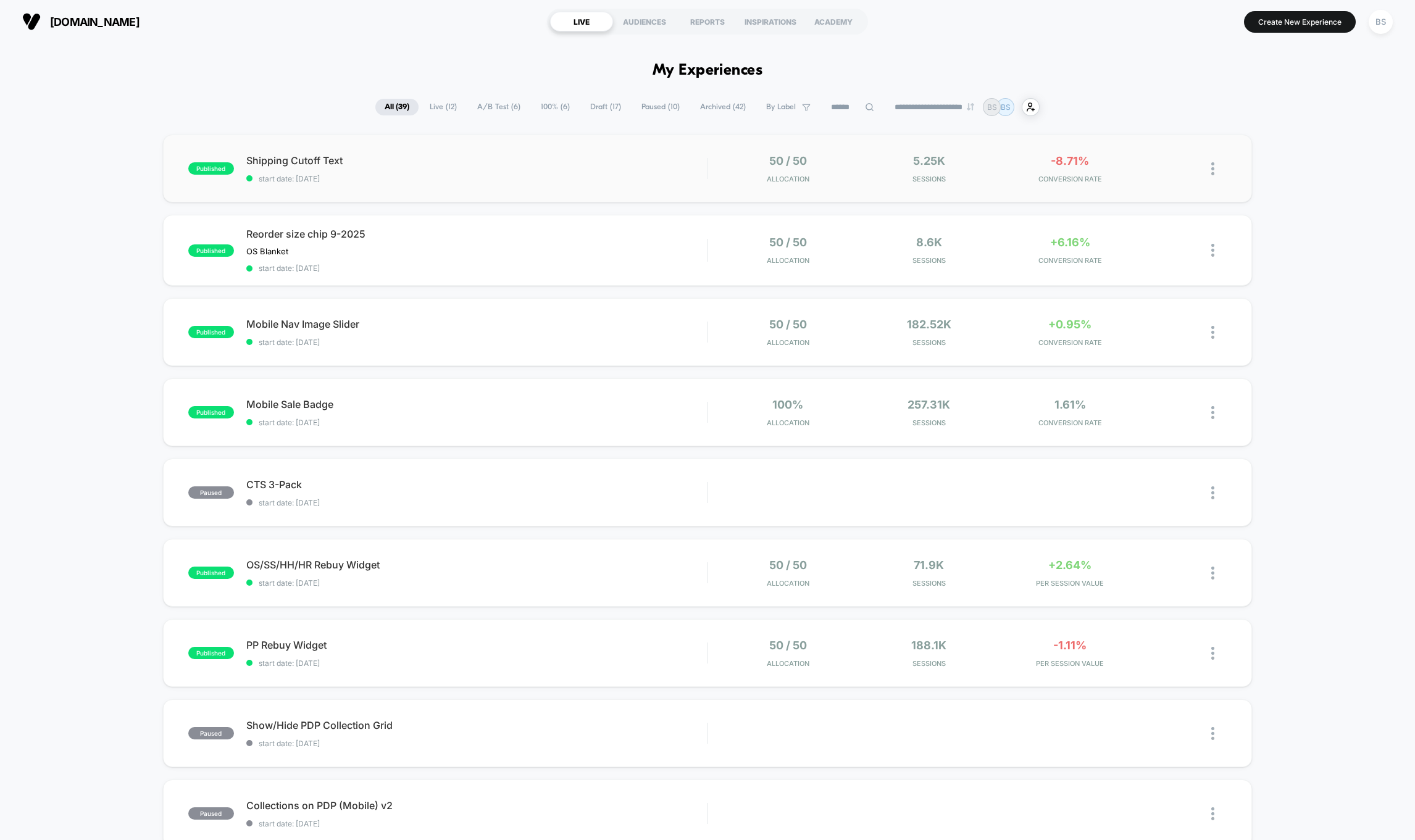
click at [1054, 171] on img at bounding box center [1212, 168] width 3 height 13
click at [1054, 182] on div "Preview Link" at bounding box center [1149, 183] width 111 height 28
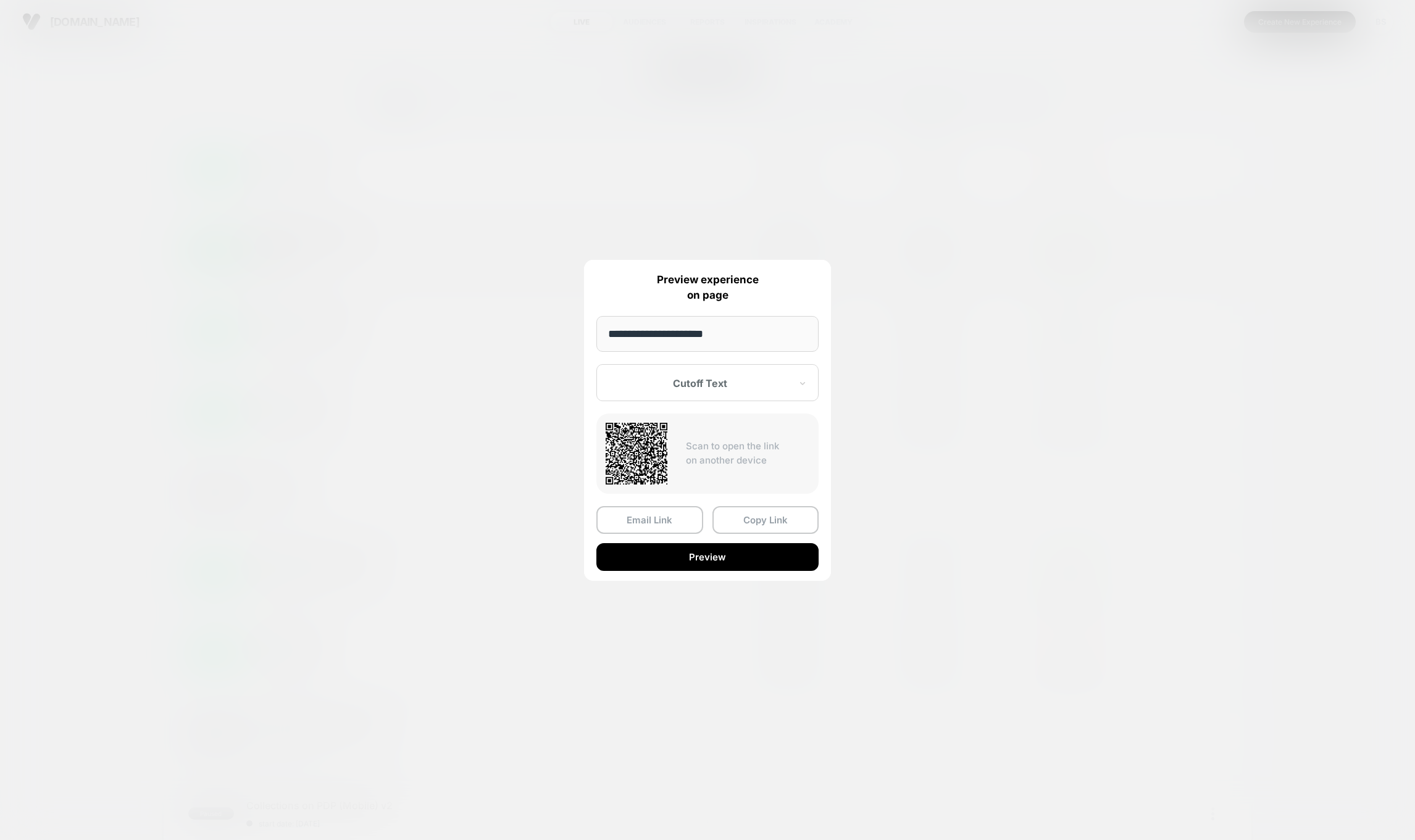
drag, startPoint x: 735, startPoint y: 520, endPoint x: 636, endPoint y: 269, distance: 269.8
click at [736, 518] on button "Copy Link" at bounding box center [766, 520] width 107 height 28
